Goal: Navigation & Orientation: Find specific page/section

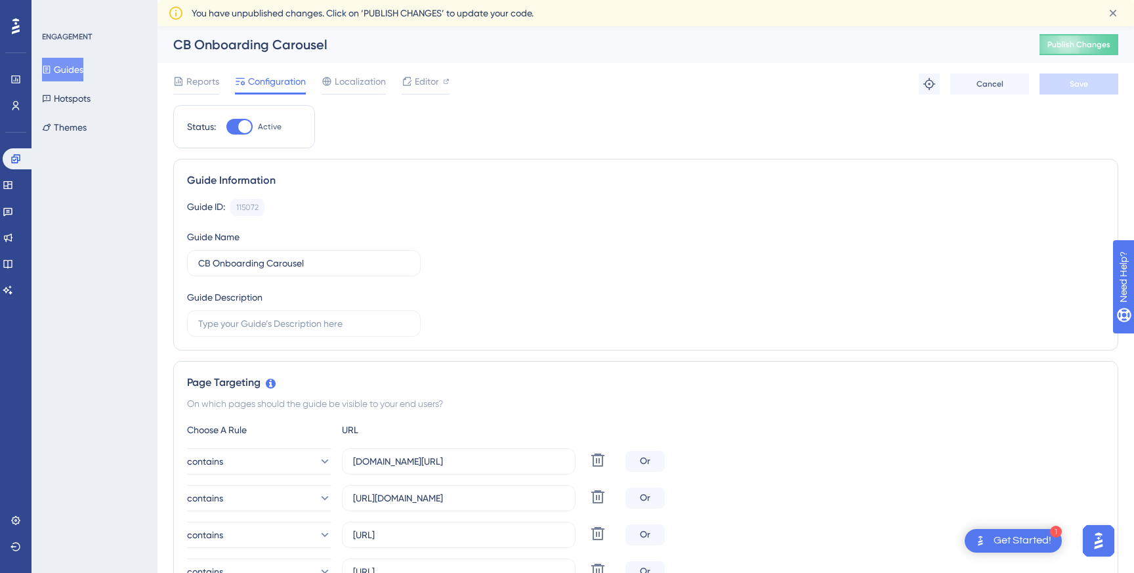
scroll to position [385, 0]
